Goal: Navigation & Orientation: Find specific page/section

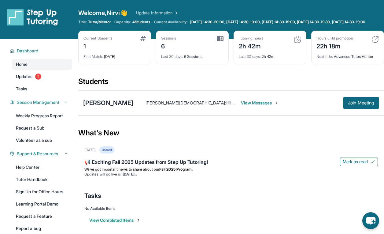
click at [220, 41] on img at bounding box center [220, 39] width 7 height 6
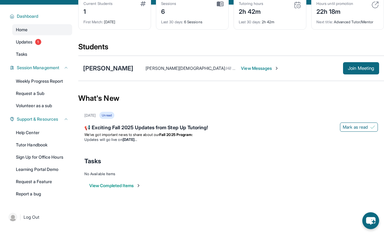
scroll to position [44, 0]
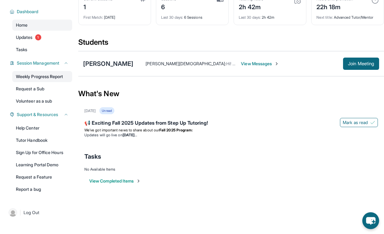
click at [46, 80] on link "Weekly Progress Report" at bounding box center [42, 76] width 60 height 11
click at [38, 141] on link "Tutor Handbook" at bounding box center [42, 140] width 60 height 11
click at [109, 180] on button "View Completed Items" at bounding box center [115, 181] width 52 height 6
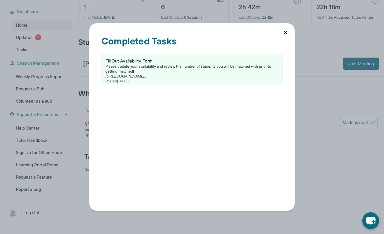
click at [286, 32] on icon at bounding box center [285, 32] width 3 height 3
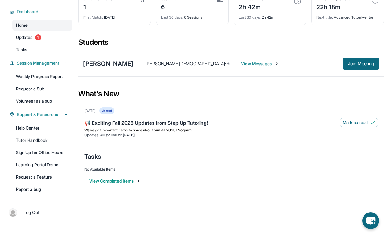
click at [241, 66] on span "View Messages" at bounding box center [260, 64] width 38 height 6
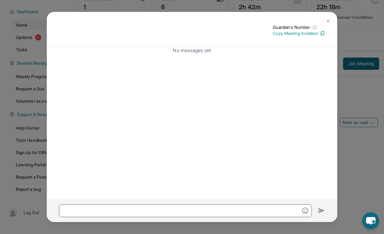
click at [329, 21] on img at bounding box center [328, 21] width 5 height 5
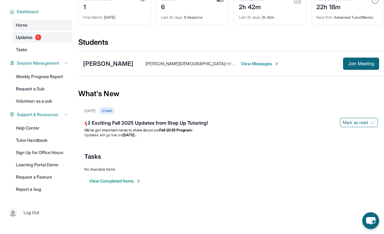
click at [24, 37] on span "Updates" at bounding box center [24, 37] width 17 height 6
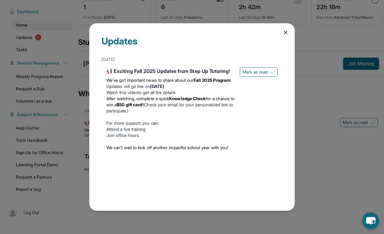
click at [286, 33] on icon at bounding box center [286, 32] width 6 height 6
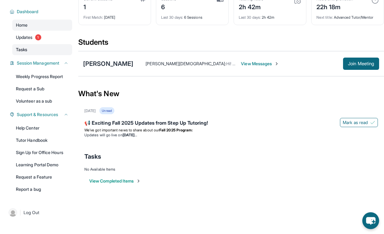
click at [31, 44] on link "Tasks" at bounding box center [42, 49] width 60 height 11
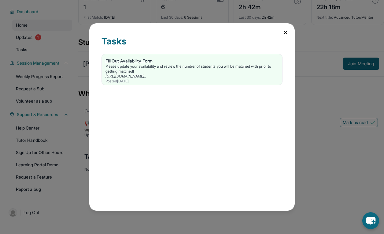
click at [123, 59] on div "Fill Out Availability Form" at bounding box center [192, 61] width 173 height 6
click at [284, 33] on icon at bounding box center [286, 32] width 6 height 6
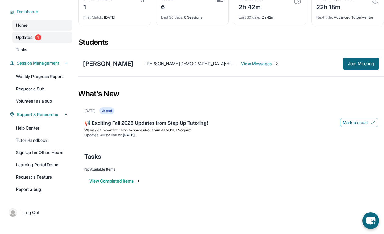
click at [30, 38] on span "Updates" at bounding box center [24, 37] width 17 height 6
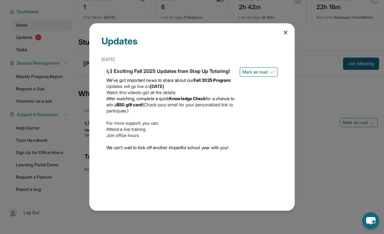
click at [287, 31] on icon at bounding box center [285, 32] width 3 height 3
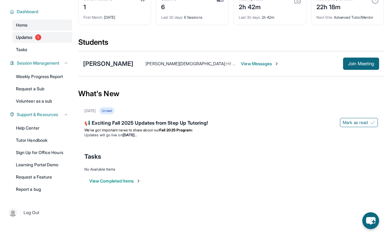
click at [33, 36] on span "Updates" at bounding box center [24, 37] width 17 height 6
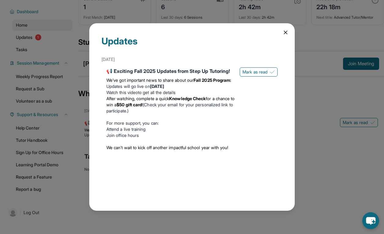
click at [286, 35] on icon at bounding box center [286, 32] width 6 height 6
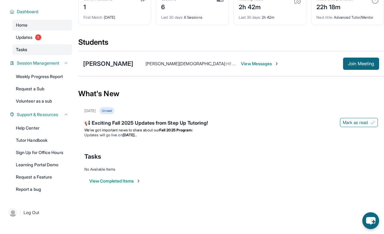
click at [27, 48] on span "Tasks" at bounding box center [21, 49] width 11 height 6
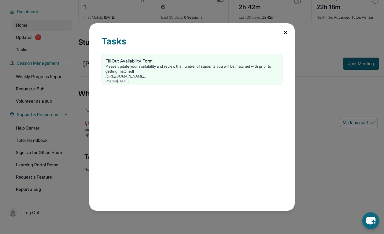
click at [285, 32] on icon at bounding box center [285, 32] width 3 height 3
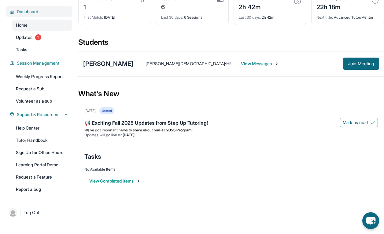
click at [38, 13] on span "Dashboard" at bounding box center [28, 12] width 22 height 6
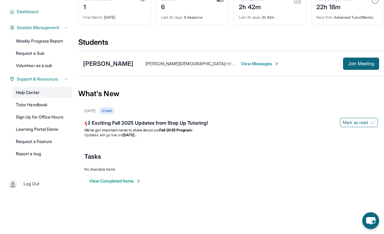
click at [33, 89] on link "Help Center" at bounding box center [42, 92] width 60 height 11
